Goal: Task Accomplishment & Management: Manage account settings

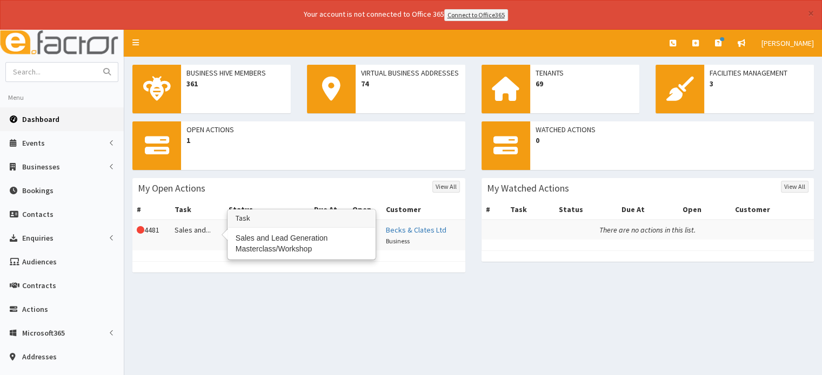
click at [197, 228] on td "Sales and..." at bounding box center [197, 235] width 54 height 31
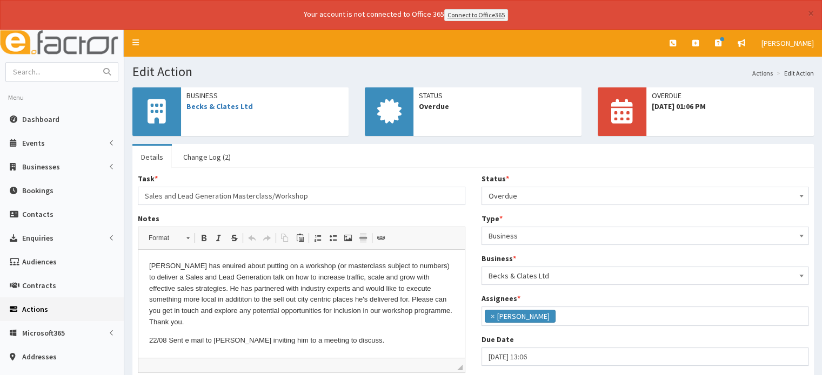
click at [800, 197] on span at bounding box center [801, 194] width 11 height 15
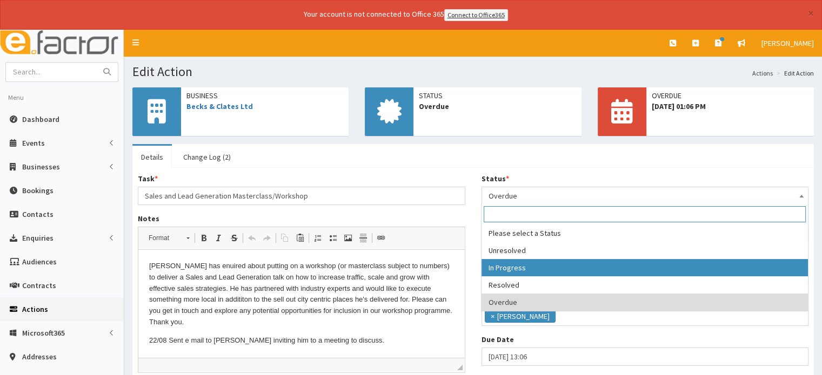
select select "2"
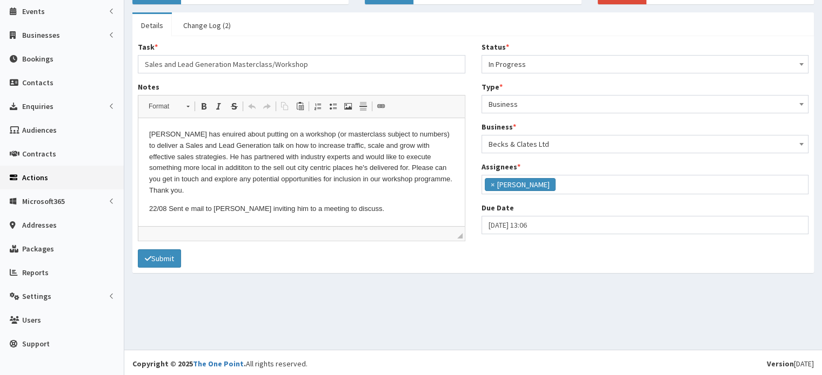
scroll to position [134, 0]
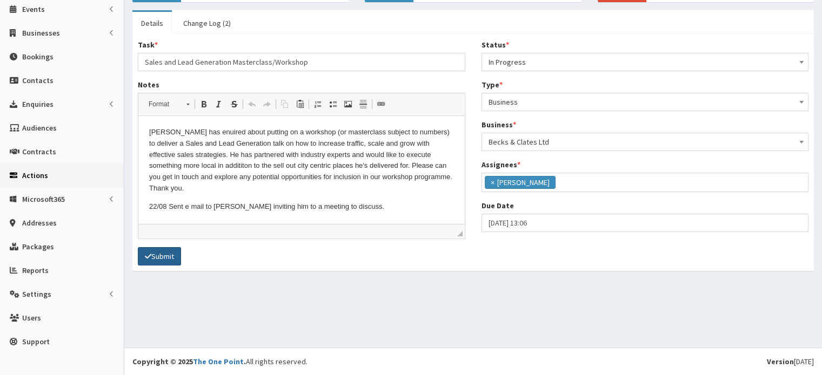
click at [156, 255] on button "Submit" at bounding box center [159, 256] width 43 height 18
